Goal: Task Accomplishment & Management: Complete application form

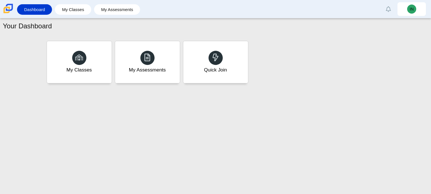
click at [195, 55] on div "Quick Join" at bounding box center [215, 62] width 65 height 42
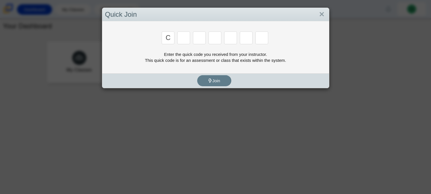
type input "c"
type input "x"
type input "d"
type input "c"
type input "s"
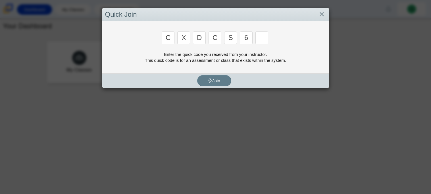
type input "6"
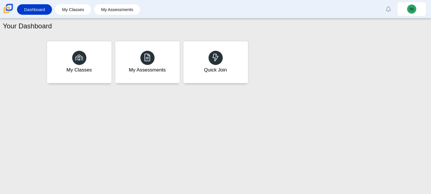
type input "s"
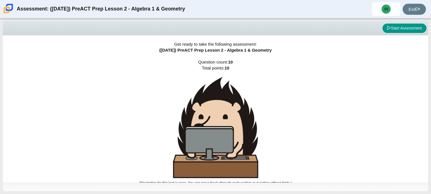
click at [395, 33] on div "Viewing Question 0 of 10 in Pacing Mode Start Assessment" at bounding box center [216, 28] width 426 height 14
click at [406, 29] on button "Start Assessment" at bounding box center [405, 29] width 44 height 10
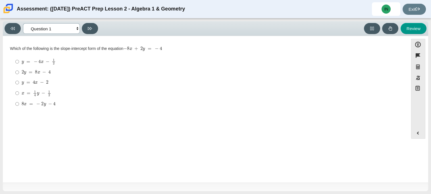
click at [77, 28] on select "Questions Question 1 Question 2 Question 3 Question 4 Question 5 Question 6 Que…" at bounding box center [51, 28] width 57 height 11
click at [199, 49] on div "Which of the following is the slope-intercept form of the equation − 8 x + 2 y …" at bounding box center [205, 49] width 391 height 6
click at [78, 28] on select "Questions Question 1 Question 2 Question 3 Question 4 Question 5 Question 6 Que…" at bounding box center [51, 28] width 57 height 11
select select "ed62e223-81bd-4cbf-ab48-ab975844bd1f"
click at [23, 23] on select "Questions Question 1 Question 2 Question 3 Question 4 Question 5 Question 6 Que…" at bounding box center [51, 28] width 57 height 11
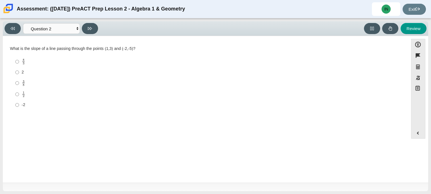
click at [12, 63] on label "8 3 8 thirds" at bounding box center [205, 61] width 389 height 11
click at [15, 63] on input "8 3 8 thirds" at bounding box center [17, 61] width 4 height 11
radio input "true"
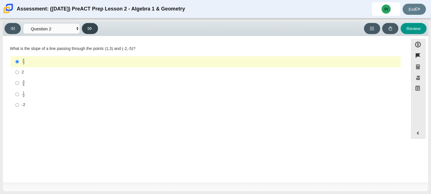
click at [90, 30] on icon at bounding box center [90, 28] width 4 height 4
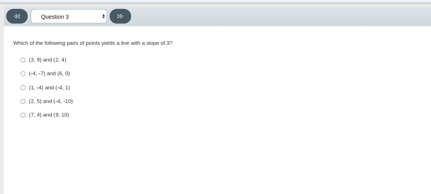
click at [77, 29] on select "Questions Question 1 Question 2 Question 3 Question 4 Question 5 Question 6 Que…" at bounding box center [51, 28] width 57 height 11
select select "bbf5d072-3e0b-44c4-9a12-6e7c9033f65b"
click at [23, 23] on select "Questions Question 1 Question 2 Question 3 Question 4 Question 5 Question 6 Que…" at bounding box center [51, 28] width 57 height 11
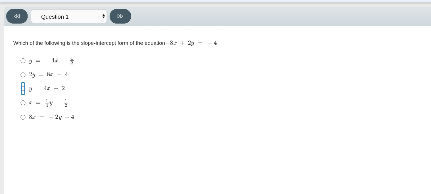
click at [17, 83] on input "y = 4 x − 2 y = 4 x − 2" at bounding box center [17, 83] width 4 height 10
radio input "true"
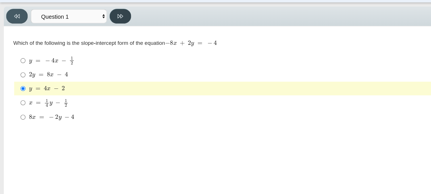
click at [89, 28] on icon at bounding box center [90, 28] width 4 height 4
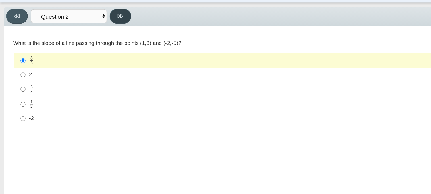
click at [89, 28] on icon at bounding box center [90, 28] width 4 height 4
select select "97f4f5fa-a52e-4fed-af51-565bfcdf47cb"
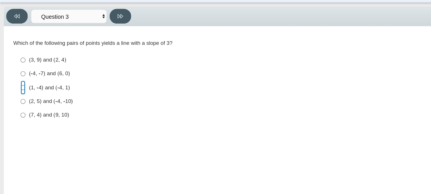
click at [16, 82] on input "(1, -4) and (-4, 1) (1, -4) and (-4, 1)" at bounding box center [17, 82] width 4 height 10
radio input "true"
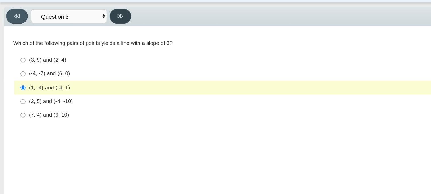
click at [90, 32] on button at bounding box center [90, 28] width 16 height 11
select select "89427bb7-e313-4f00-988f-8b8255897029"
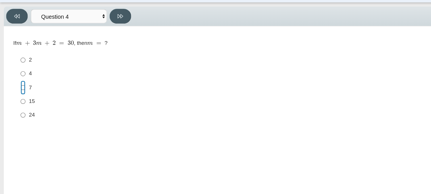
click at [18, 82] on input "7 7" at bounding box center [17, 82] width 4 height 10
radio input "true"
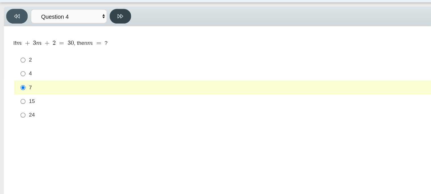
click at [87, 30] on button at bounding box center [90, 28] width 16 height 11
select select "489dcffd-4e6a-49cf-a9d6-ad1d4a911a4e"
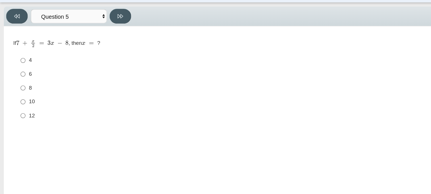
click at [22, 82] on div "8" at bounding box center [210, 83] width 377 height 6
click at [19, 82] on input "8 8" at bounding box center [17, 82] width 4 height 10
radio input "true"
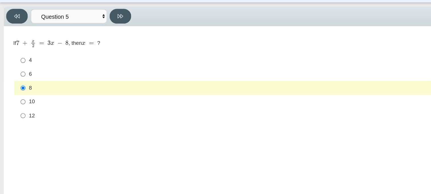
click at [94, 23] on div "Viewing Question 5 of 10 in Pacing Mode Questions Question 1 Question 2 Questio…" at bounding box center [53, 28] width 96 height 11
click at [93, 24] on button at bounding box center [90, 28] width 16 height 11
select select "210571de-36a6-4d8e-a361-ceff8ef801dc"
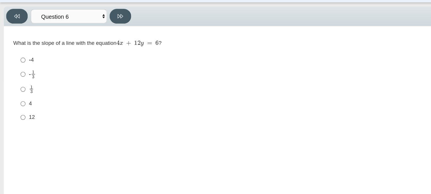
click at [21, 82] on label "1 3 1 third" at bounding box center [205, 83] width 389 height 11
click at [19, 82] on input "1 3 1 third" at bounding box center [17, 83] width 4 height 11
radio input "true"
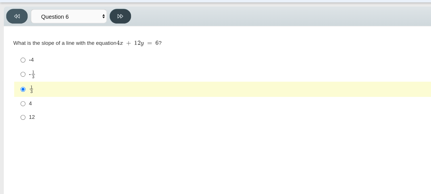
click at [90, 27] on icon at bounding box center [90, 28] width 4 height 4
select select "ec95ace6-bebc-42b8-9428-40567494d4da"
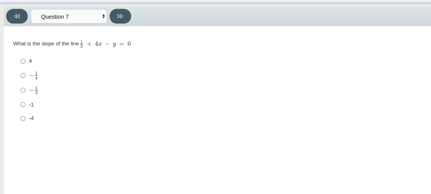
click at [20, 84] on label "− 1 3 negative 1 third" at bounding box center [205, 83] width 389 height 11
click at [19, 84] on input "− 1 3 negative 1 third" at bounding box center [17, 83] width 4 height 11
radio input "true"
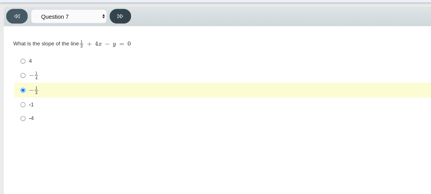
click at [90, 30] on icon at bounding box center [90, 28] width 4 height 4
select select "ce81fe10-bf29-4b5e-8bd7-4f47f2fed4d8"
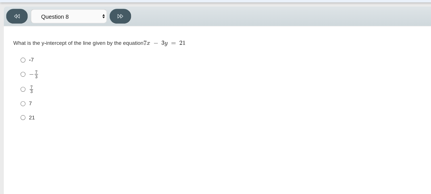
click at [27, 82] on div "7 3" at bounding box center [210, 83] width 377 height 7
click at [19, 82] on input "7 3 7 thirds" at bounding box center [17, 83] width 4 height 11
radio input "true"
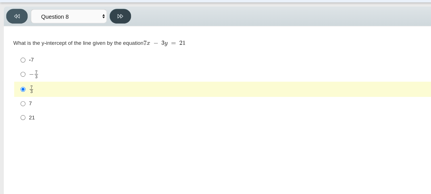
click at [90, 30] on icon at bounding box center [90, 28] width 4 height 4
select select "14773eaf-2ca1-47ae-afe7-a624a56f34b3"
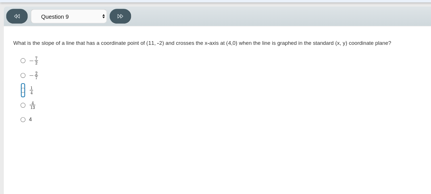
click at [16, 84] on input "1 4 1 fourth" at bounding box center [17, 83] width 4 height 11
radio input "true"
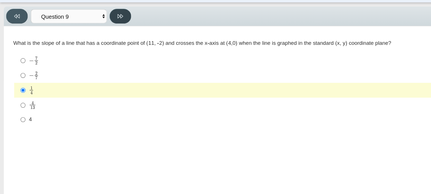
click at [89, 28] on icon at bounding box center [90, 28] width 4 height 4
select select "96b71634-eacb-4f7e-8aef-411727d9bcba"
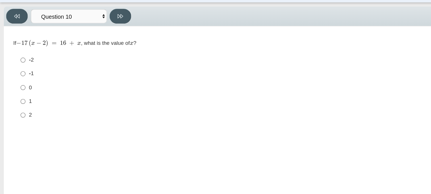
click at [19, 79] on label "0 0" at bounding box center [205, 82] width 389 height 10
click at [19, 79] on input "0 0" at bounding box center [17, 82] width 4 height 10
radio input "true"
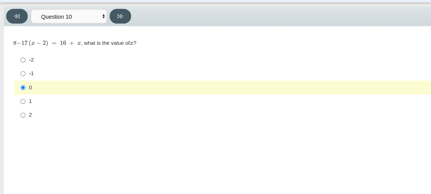
click at [23, 69] on div "-1" at bounding box center [210, 72] width 377 height 6
click at [19, 69] on input "-1 -1" at bounding box center [17, 72] width 4 height 10
radio input "true"
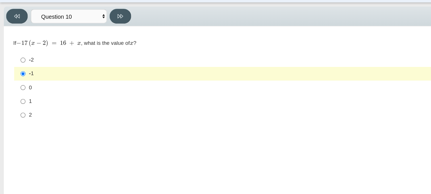
click at [36, 92] on div "1" at bounding box center [210, 93] width 377 height 6
click at [19, 92] on input "1 1" at bounding box center [17, 92] width 4 height 10
radio input "true"
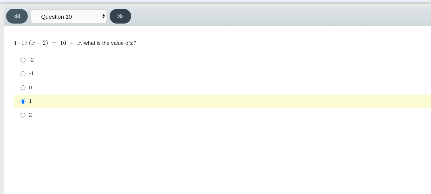
click at [88, 27] on icon at bounding box center [90, 28] width 4 height 4
select select "review"
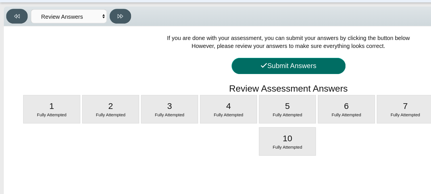
click at [201, 65] on button "Submit Answers" at bounding box center [215, 66] width 85 height 12
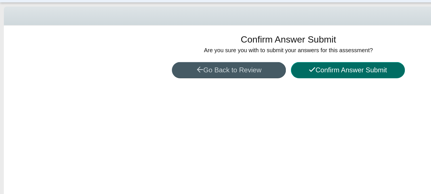
click at [236, 69] on button "Confirm Answer Submit" at bounding box center [259, 69] width 85 height 12
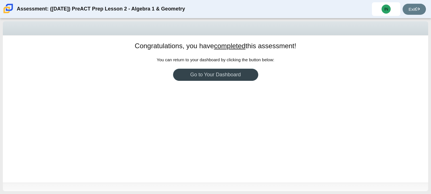
scroll to position [1, 0]
